Goal: Check status: Check status

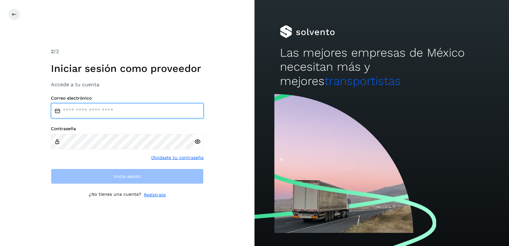
click at [68, 109] on input "email" at bounding box center [127, 110] width 153 height 15
type input "**********"
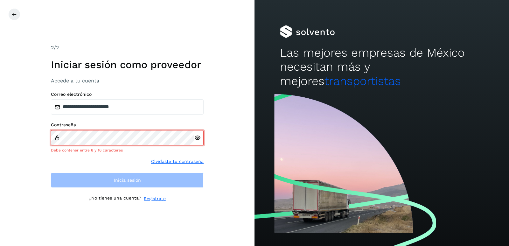
click at [198, 141] on div at bounding box center [199, 137] width 10 height 15
click at [198, 136] on icon at bounding box center [197, 137] width 7 height 7
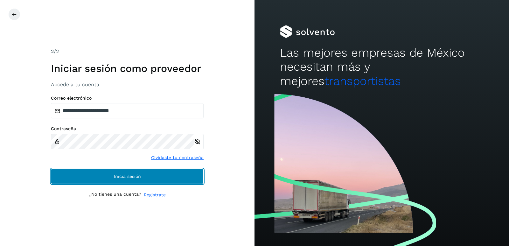
click at [134, 178] on span "Inicia sesión" at bounding box center [127, 176] width 27 height 4
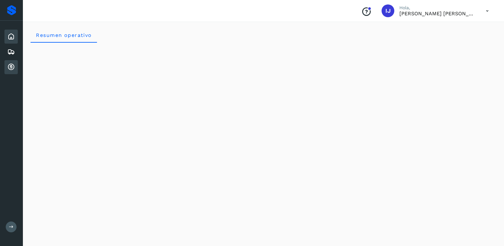
click at [12, 69] on icon at bounding box center [11, 67] width 8 height 8
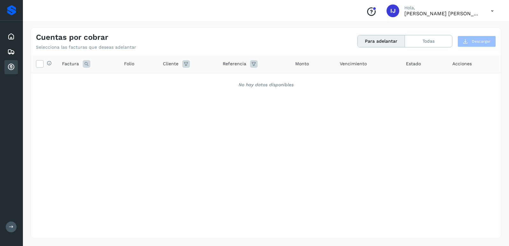
click at [10, 65] on icon at bounding box center [11, 67] width 8 height 8
click at [10, 67] on icon at bounding box center [11, 67] width 8 height 8
click at [9, 67] on icon at bounding box center [11, 67] width 8 height 8
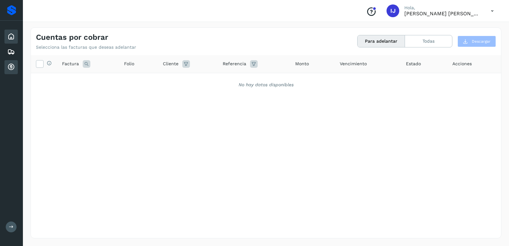
click at [11, 38] on icon at bounding box center [11, 37] width 8 height 8
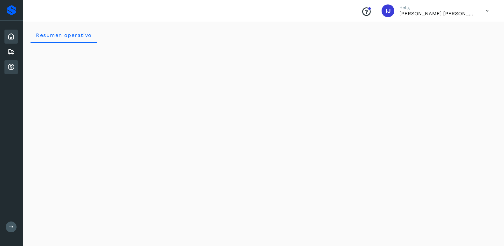
click at [12, 68] on icon at bounding box center [11, 67] width 8 height 8
